Goal: Task Accomplishment & Management: Use online tool/utility

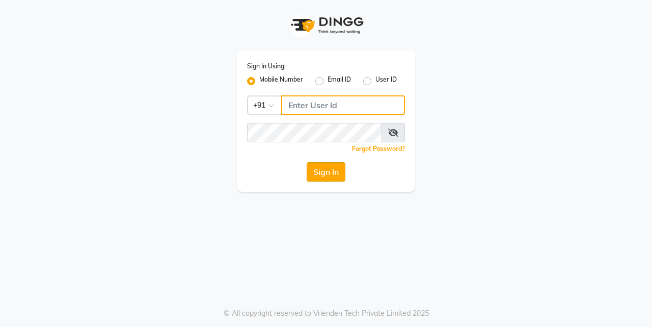
type input "7276795598"
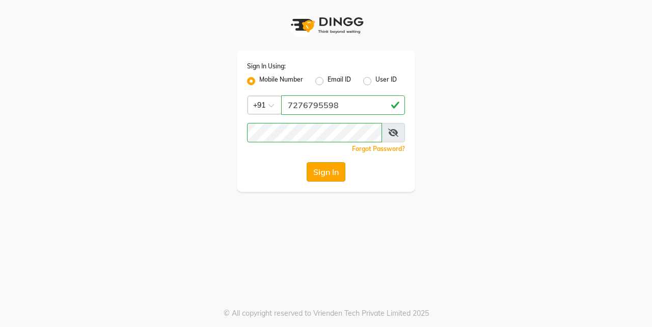
click at [335, 174] on button "Sign In" at bounding box center [326, 171] width 39 height 19
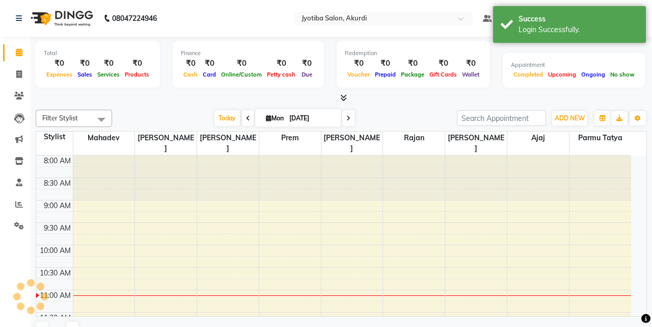
select select "en"
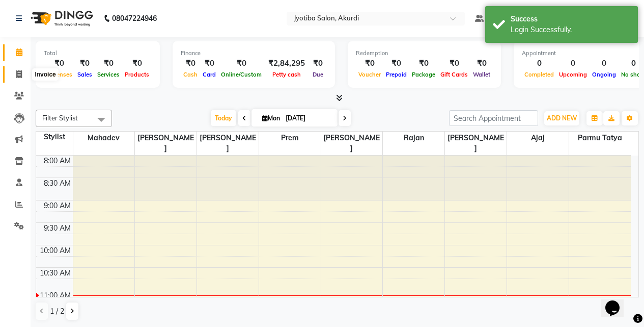
click at [18, 69] on span at bounding box center [19, 75] width 18 height 12
select select "557"
select select "service"
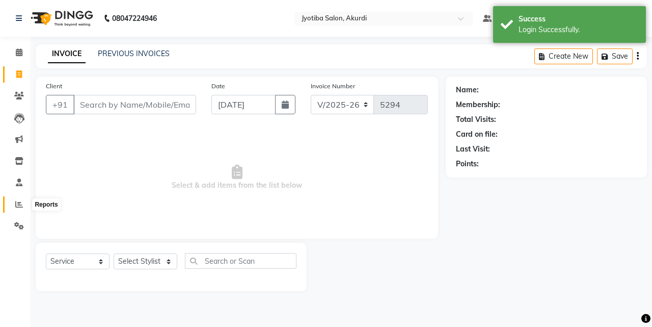
click at [18, 202] on icon at bounding box center [19, 204] width 8 height 8
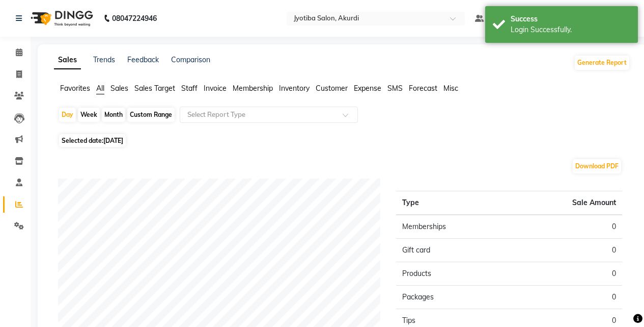
click at [114, 116] on div "Month" at bounding box center [113, 114] width 23 height 14
select select "9"
select select "2025"
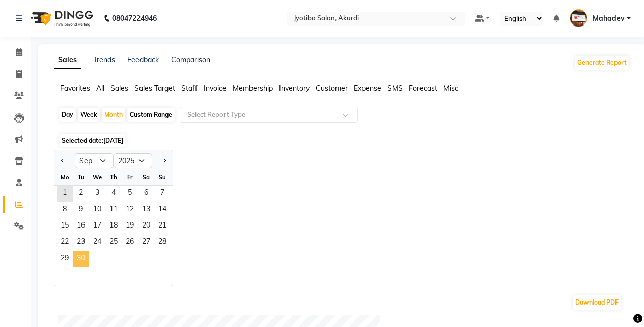
click at [78, 259] on span "30" at bounding box center [81, 259] width 16 height 16
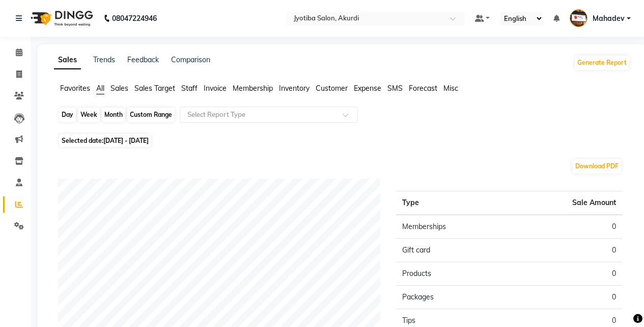
click at [110, 117] on div "Month" at bounding box center [113, 114] width 23 height 14
select select "9"
select select "2025"
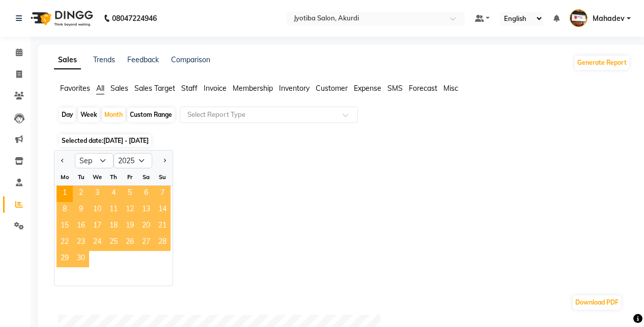
click at [86, 261] on span "30" at bounding box center [81, 259] width 16 height 16
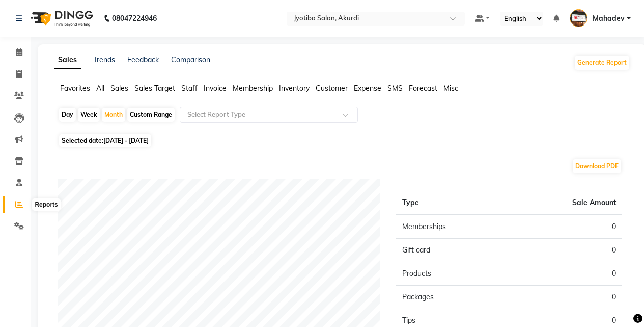
click at [18, 205] on icon at bounding box center [19, 204] width 8 height 8
click at [115, 118] on div "Month" at bounding box center [113, 114] width 23 height 14
select select "9"
select select "2025"
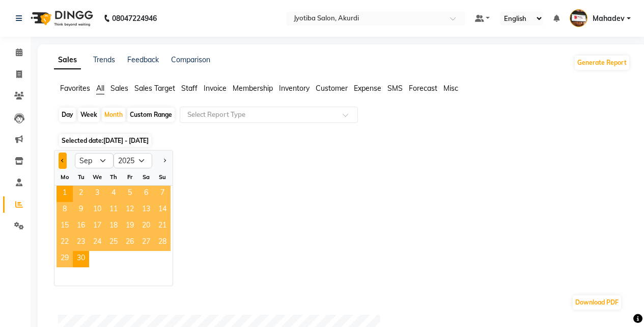
click at [62, 161] on button "Previous month" at bounding box center [63, 160] width 8 height 16
select select "8"
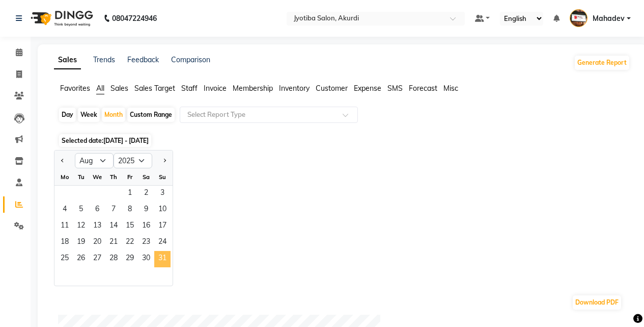
click at [167, 257] on span "31" at bounding box center [162, 259] width 16 height 16
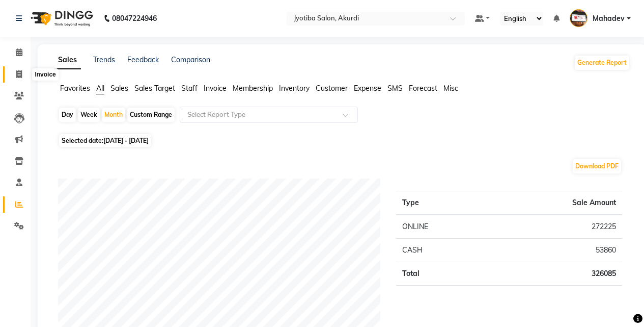
click at [23, 77] on span at bounding box center [19, 75] width 18 height 12
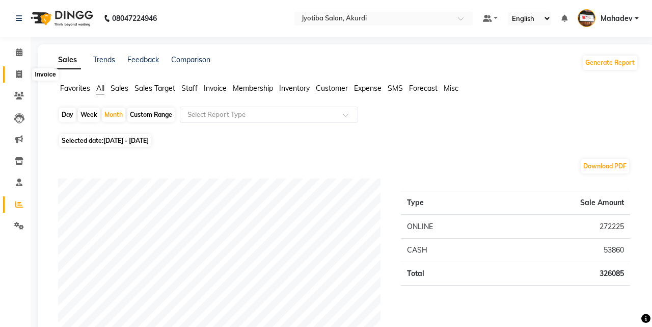
select select "557"
select select "service"
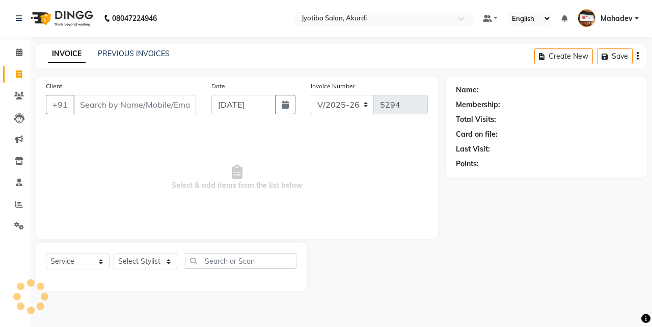
click at [111, 103] on input "Client" at bounding box center [134, 104] width 123 height 19
click at [19, 199] on span at bounding box center [19, 205] width 18 height 12
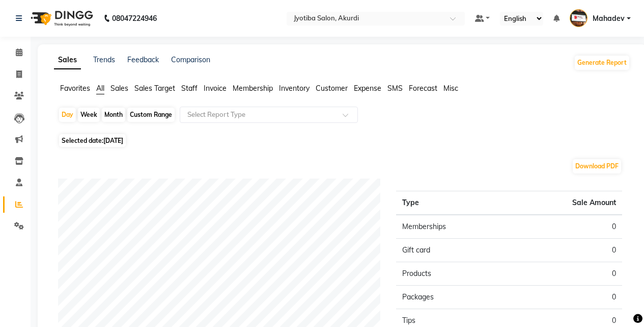
click at [373, 89] on span "Expense" at bounding box center [368, 88] width 28 height 9
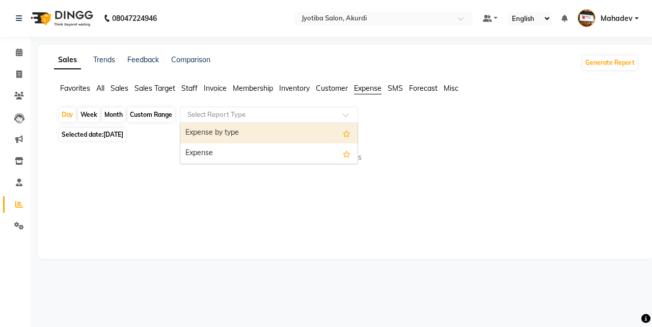
click at [269, 117] on input "text" at bounding box center [258, 115] width 147 height 10
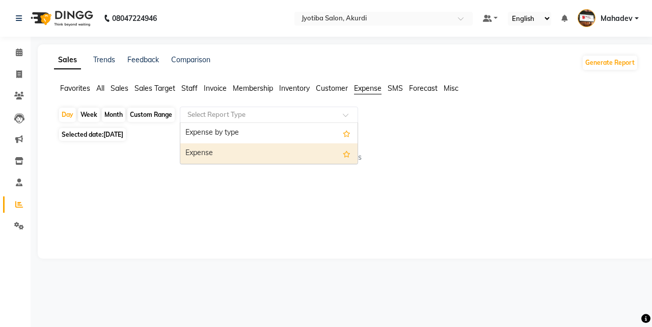
click at [263, 158] on div "Expense" at bounding box center [268, 153] width 177 height 20
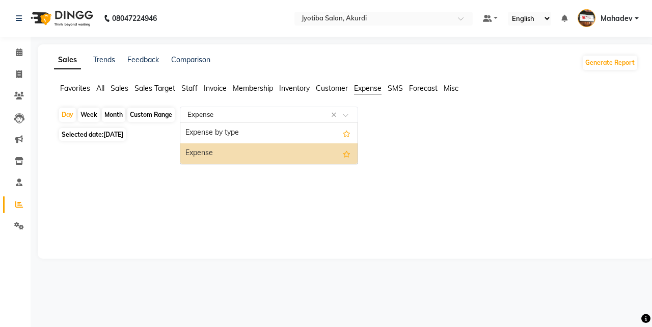
click at [233, 118] on input "text" at bounding box center [258, 115] width 147 height 10
click at [226, 152] on div "Expense" at bounding box center [268, 153] width 177 height 20
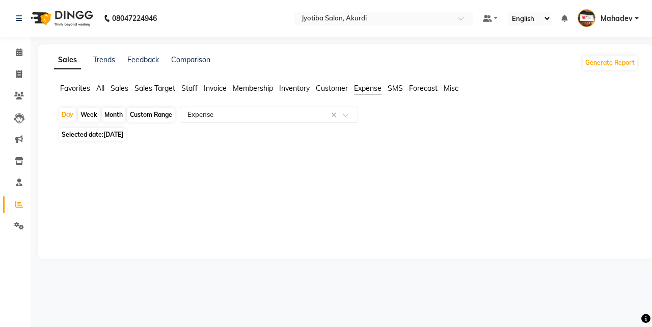
click at [114, 112] on div "Month" at bounding box center [113, 114] width 23 height 14
select select "9"
select select "2025"
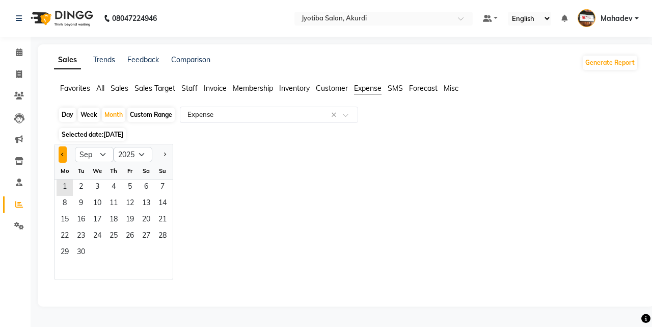
click at [60, 158] on button "Previous month" at bounding box center [63, 154] width 8 height 16
select select "8"
click at [168, 260] on span "31" at bounding box center [162, 253] width 16 height 16
select select "filtered_report"
select select "pdf"
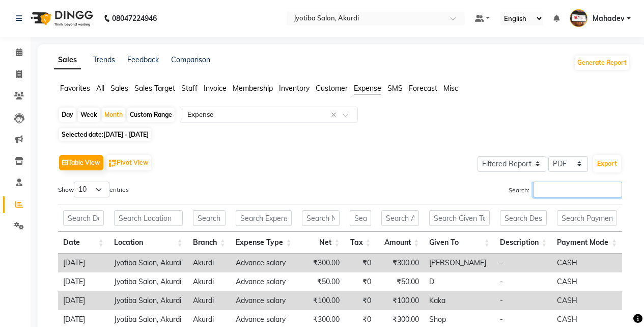
click at [561, 187] on input "Search:" at bounding box center [577, 189] width 89 height 16
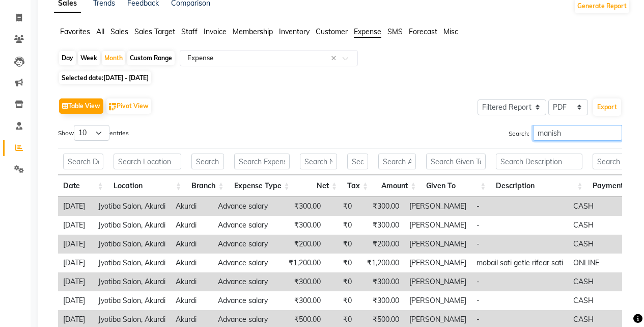
scroll to position [38, 0]
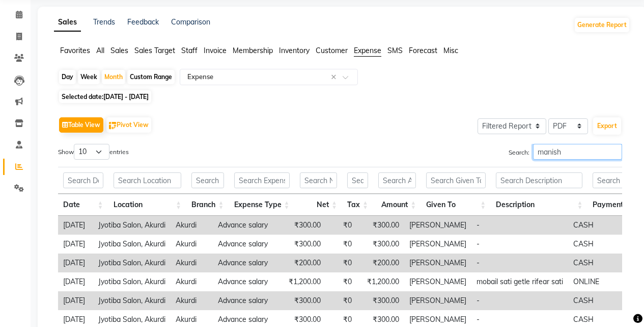
type input "manish"
click at [90, 152] on select "10 25 50 100" at bounding box center [92, 152] width 36 height 16
select select "100"
click at [75, 144] on select "10 25 50 100" at bounding box center [92, 152] width 36 height 16
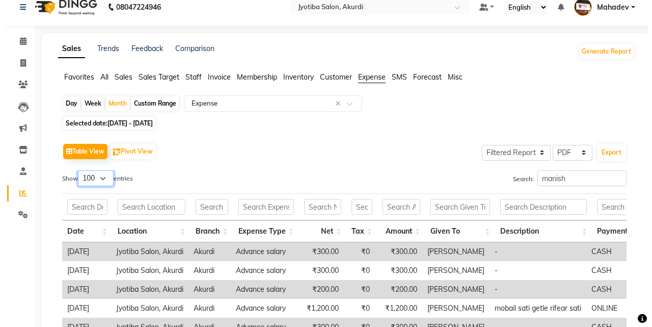
scroll to position [0, 0]
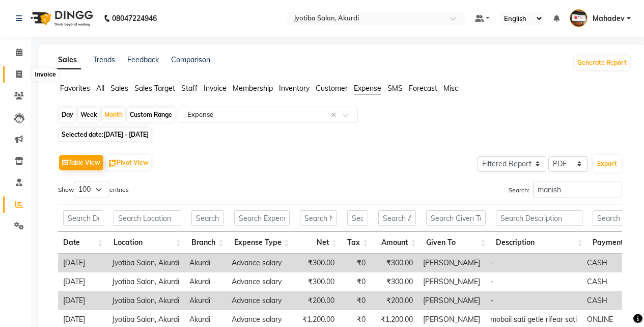
click at [19, 76] on icon at bounding box center [19, 74] width 6 height 8
select select "service"
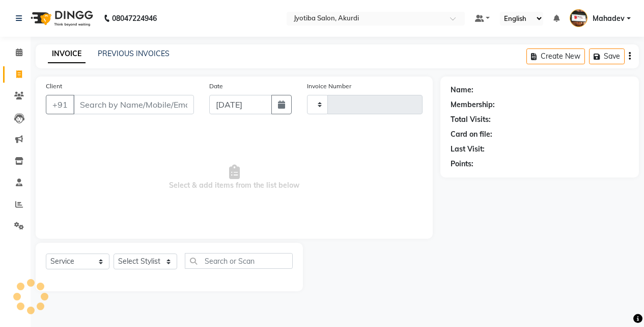
type input "5294"
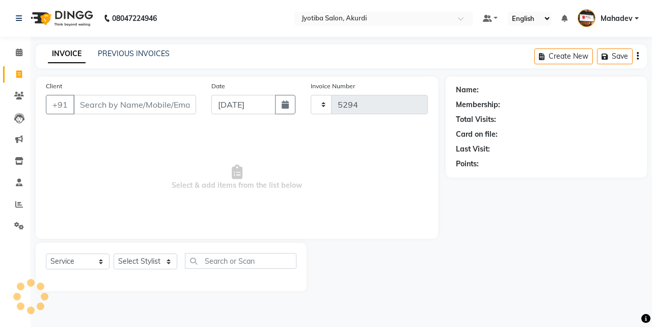
select select "557"
click at [93, 105] on input "Client" at bounding box center [134, 104] width 123 height 19
click at [93, 106] on input "Client" at bounding box center [134, 104] width 123 height 19
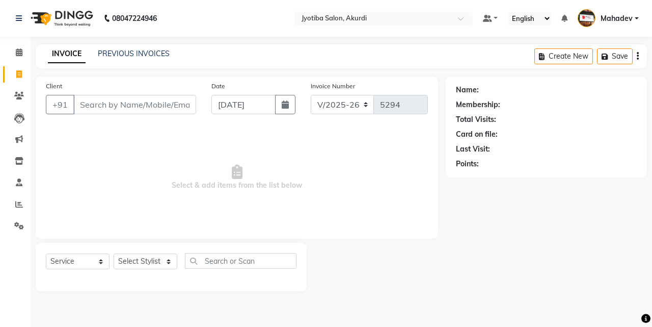
click at [93, 106] on input "Client" at bounding box center [134, 104] width 123 height 19
click at [8, 314] on aside "Calendar Invoice Clients Leads Marketing Inventory Staff Reports Settings Compl…" at bounding box center [15, 163] width 31 height 327
click at [104, 105] on input "Client" at bounding box center [134, 104] width 123 height 19
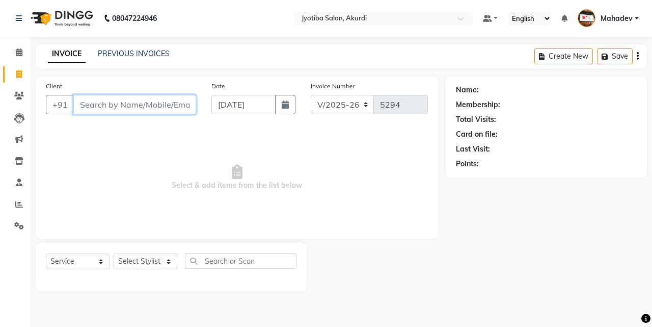
click at [96, 100] on input "Client" at bounding box center [134, 104] width 123 height 19
click at [107, 103] on input "Client" at bounding box center [134, 104] width 123 height 19
